Goal: Obtain resource: Obtain resource

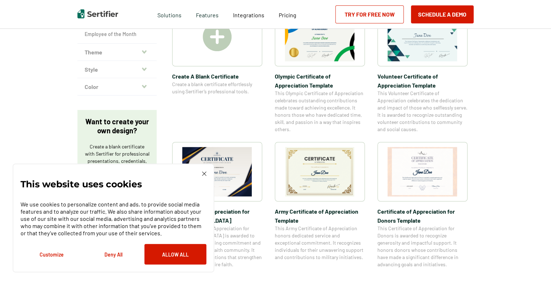
scroll to position [180, 0]
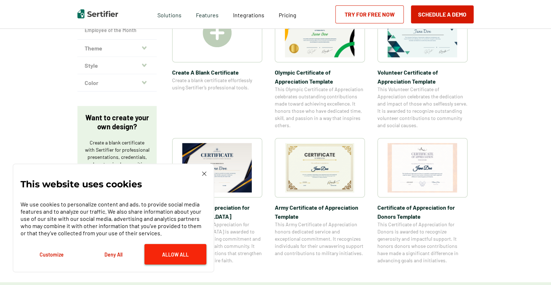
click at [166, 254] on button "Allow All" at bounding box center [175, 254] width 62 height 21
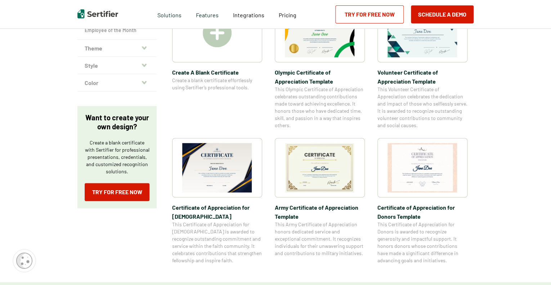
click at [312, 205] on span "Army Certificate of Appreciation​ Template" at bounding box center [320, 212] width 90 height 18
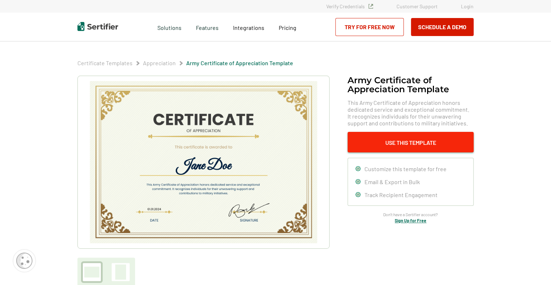
click at [434, 139] on button "Use This Template" at bounding box center [410, 142] width 126 height 21
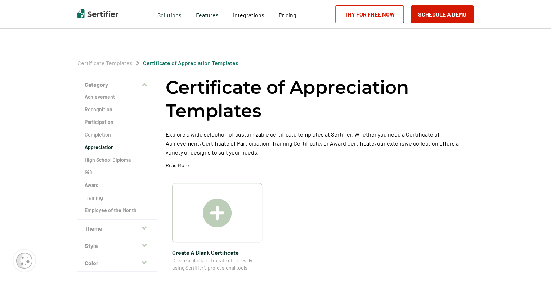
scroll to position [180, 0]
